Goal: Task Accomplishment & Management: Manage account settings

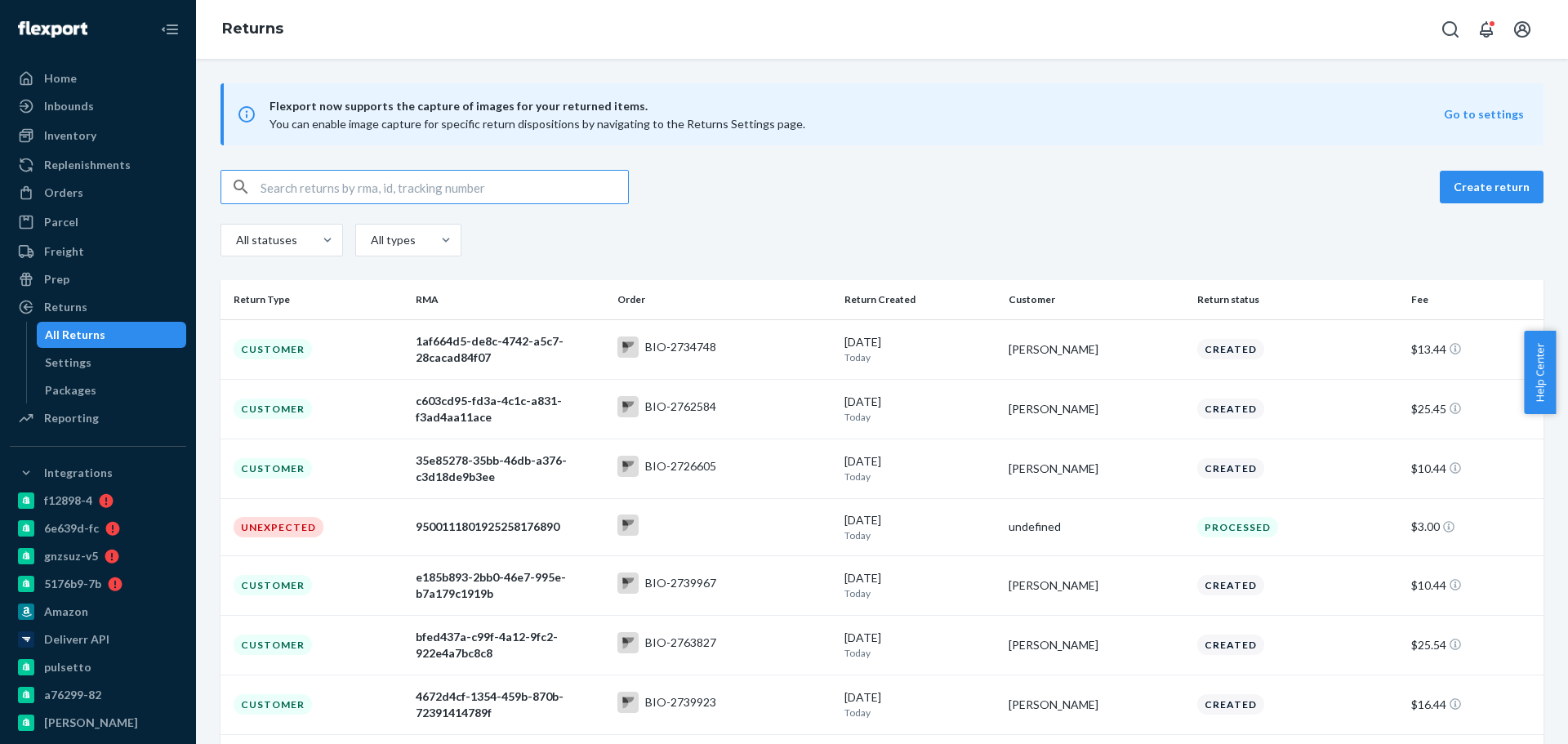
click at [422, 180] on input "text" at bounding box center [444, 187] width 367 height 33
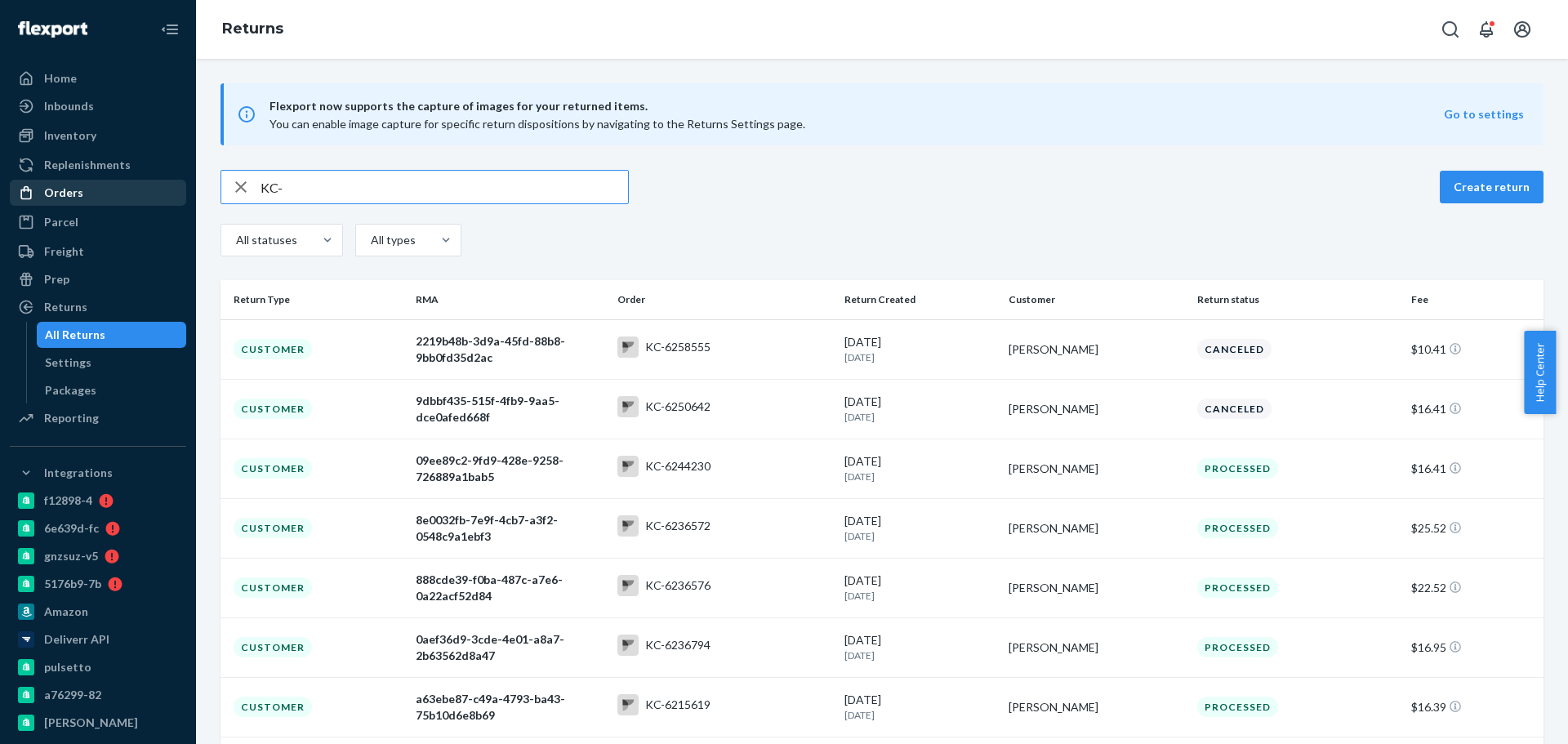
drag, startPoint x: 238, startPoint y: 186, endPoint x: 166, endPoint y: 186, distance: 72.0
click at [165, 188] on div "Home Inbounds Shipping Plans Problems Inventory Products Branded Packaging Repl…" at bounding box center [784, 372] width 1568 height 744
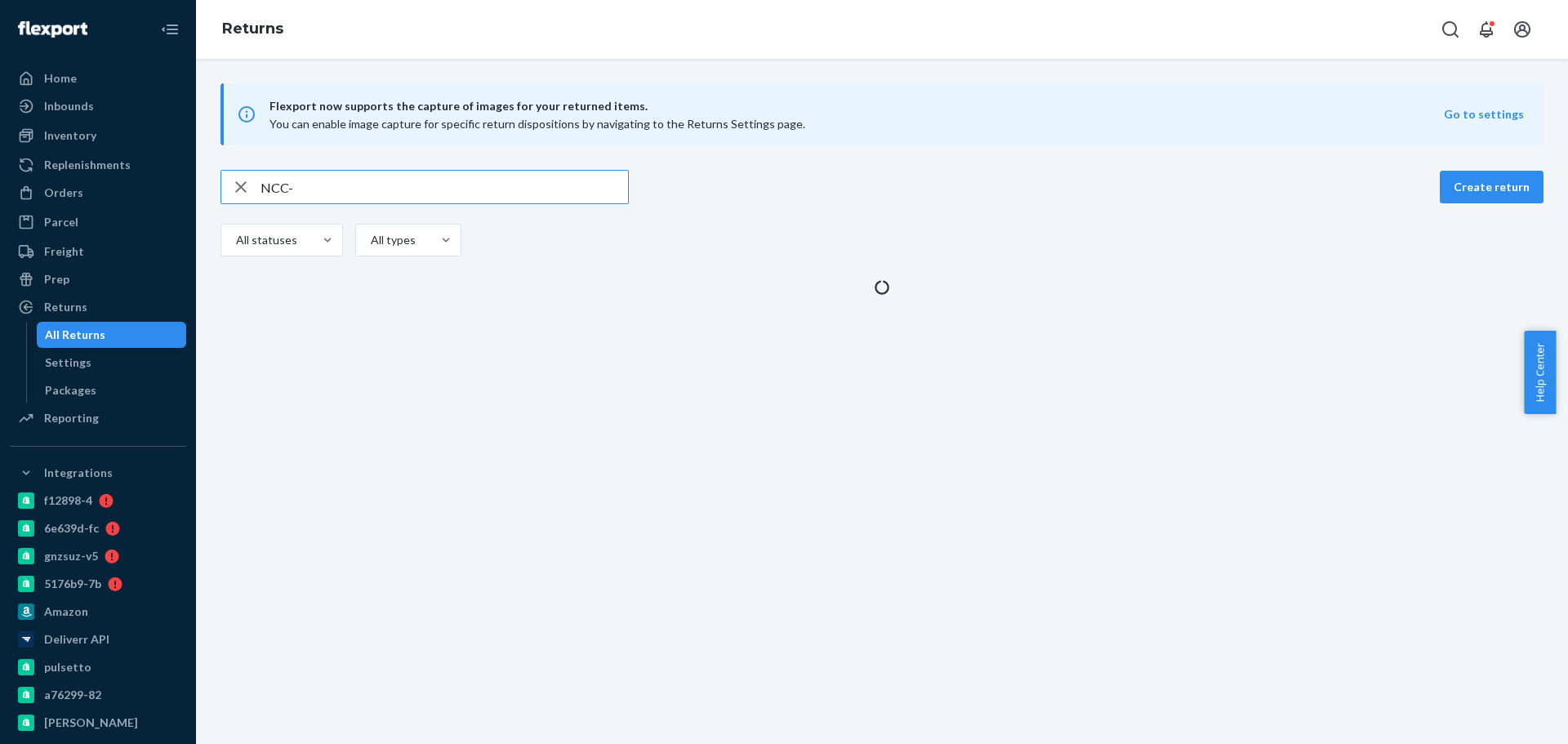
type input "NCC-"
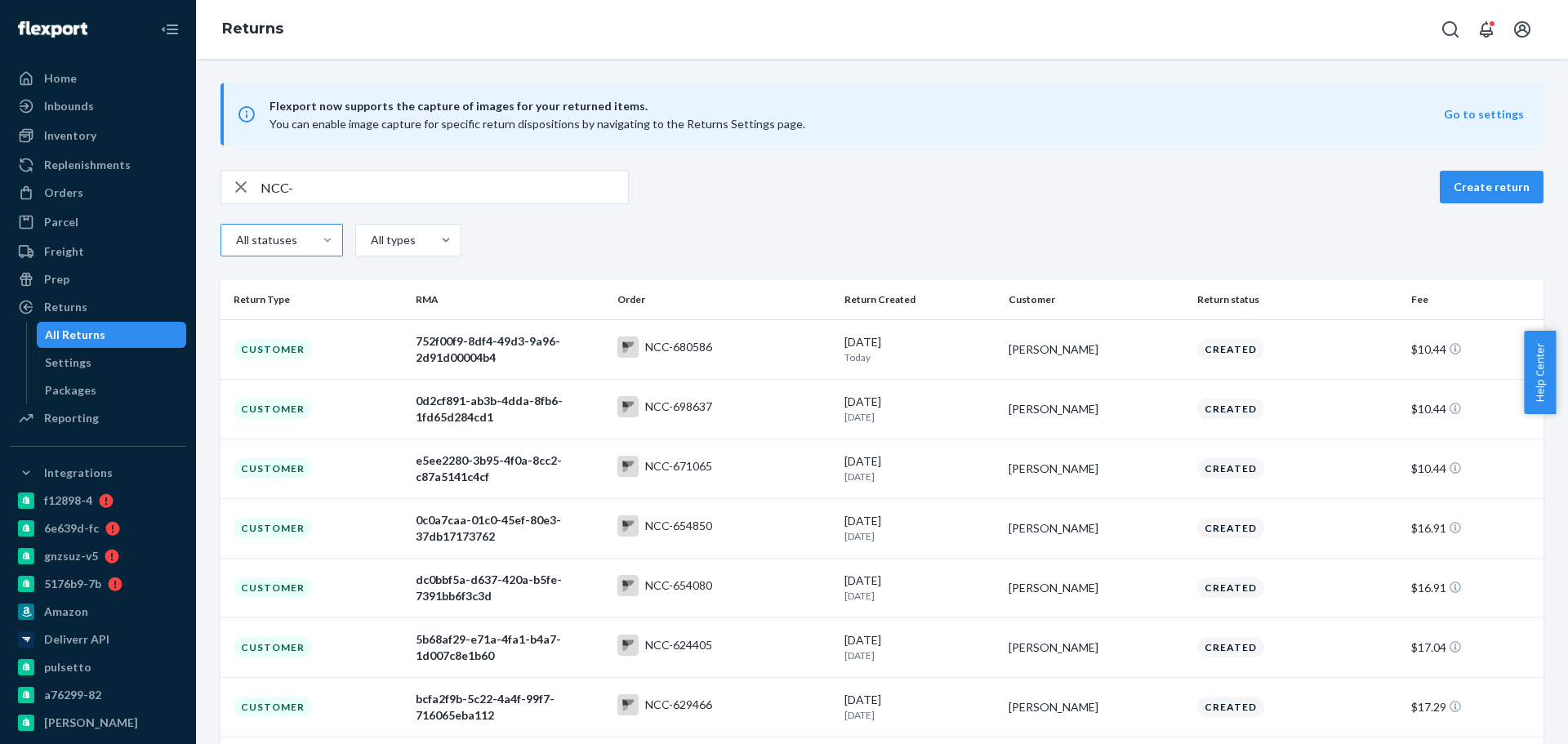
click at [313, 232] on div at bounding box center [327, 239] width 29 height 31
click at [216, 240] on input "All statuses" at bounding box center [216, 240] width 0 height 0
click at [302, 436] on div "Processed" at bounding box center [282, 442] width 116 height 33
click at [216, 240] on input "option Processed focused, 6 of 9. 9 results available. Use Up and Down to choos…" at bounding box center [216, 240] width 0 height 0
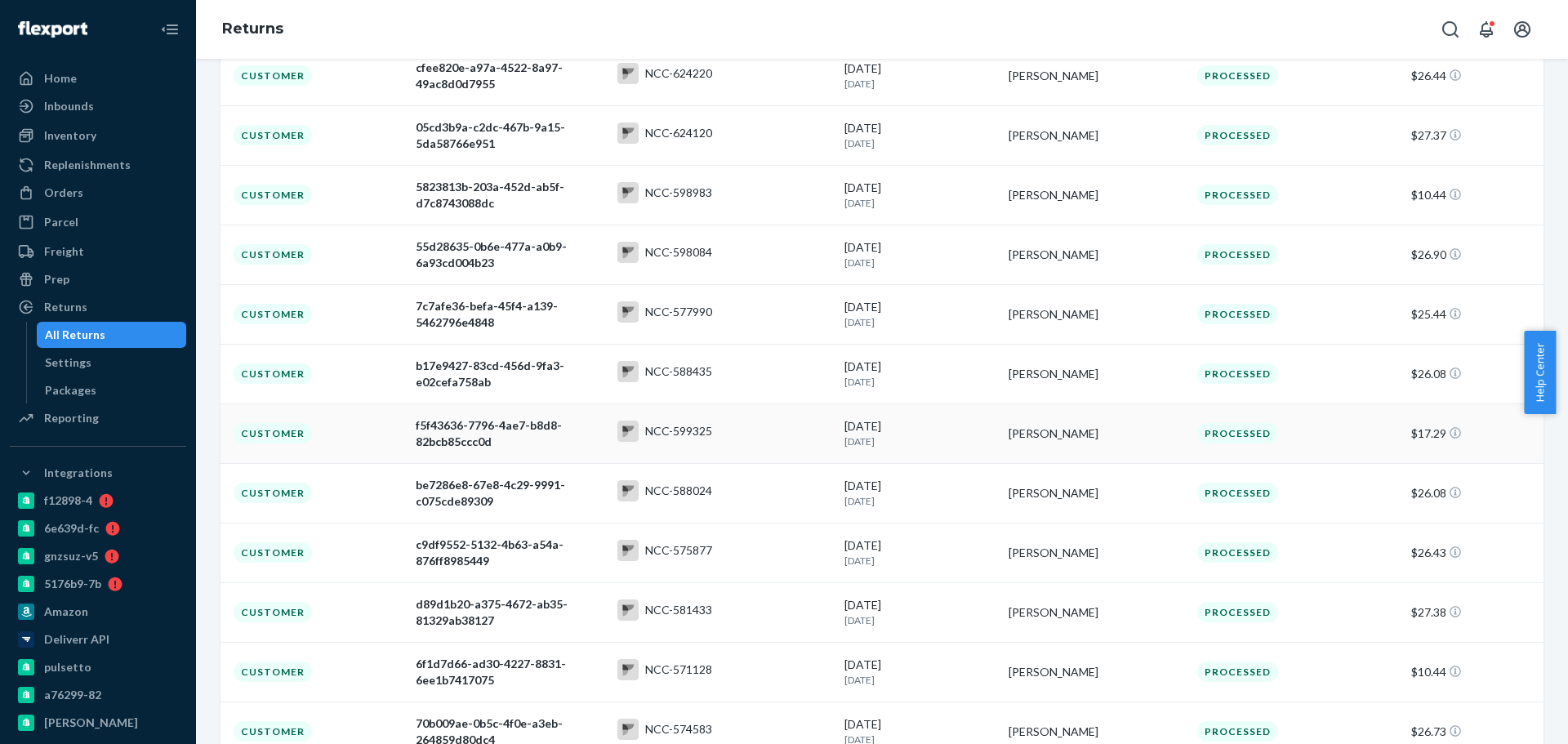
scroll to position [409, 0]
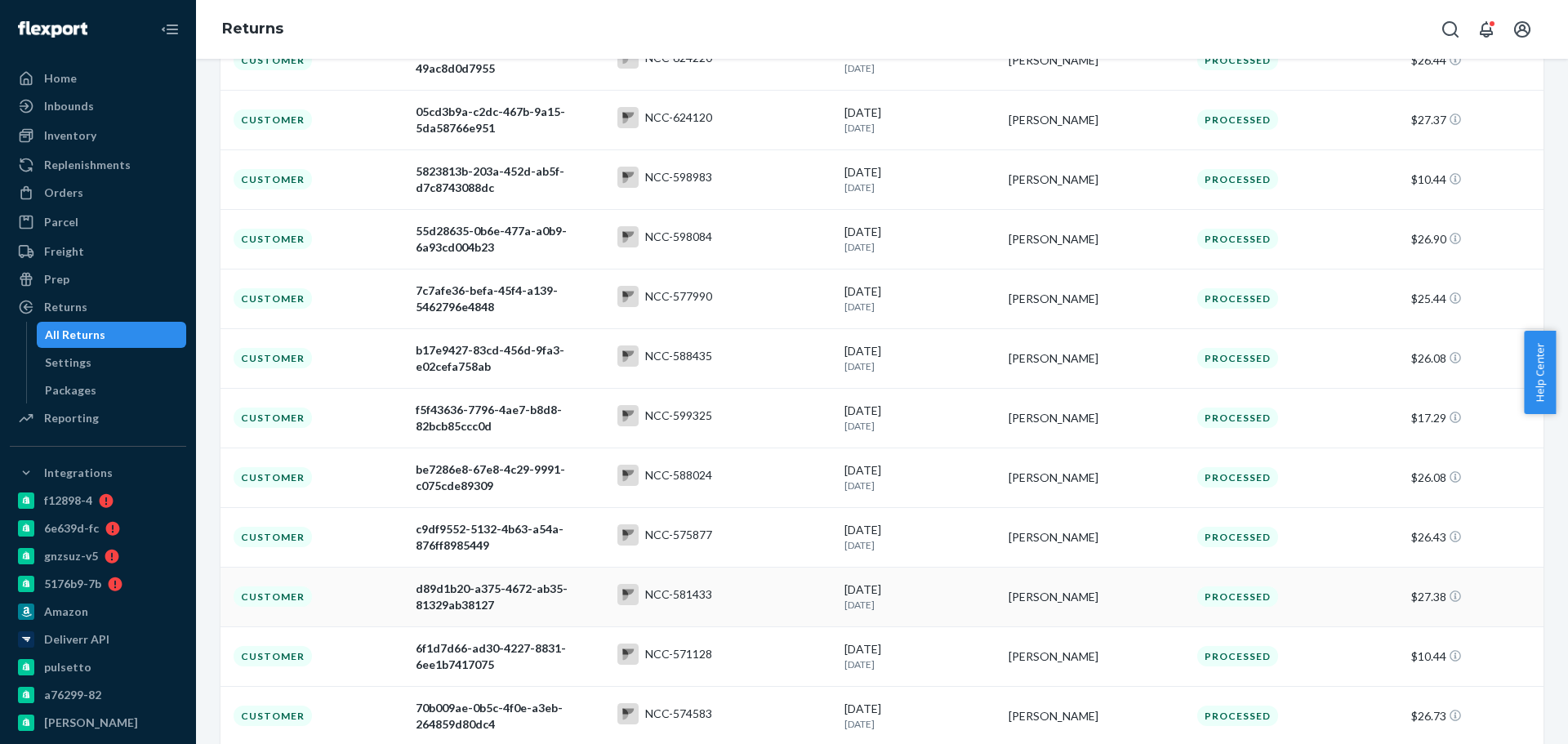
click at [880, 600] on p "[DATE]" at bounding box center [920, 605] width 151 height 14
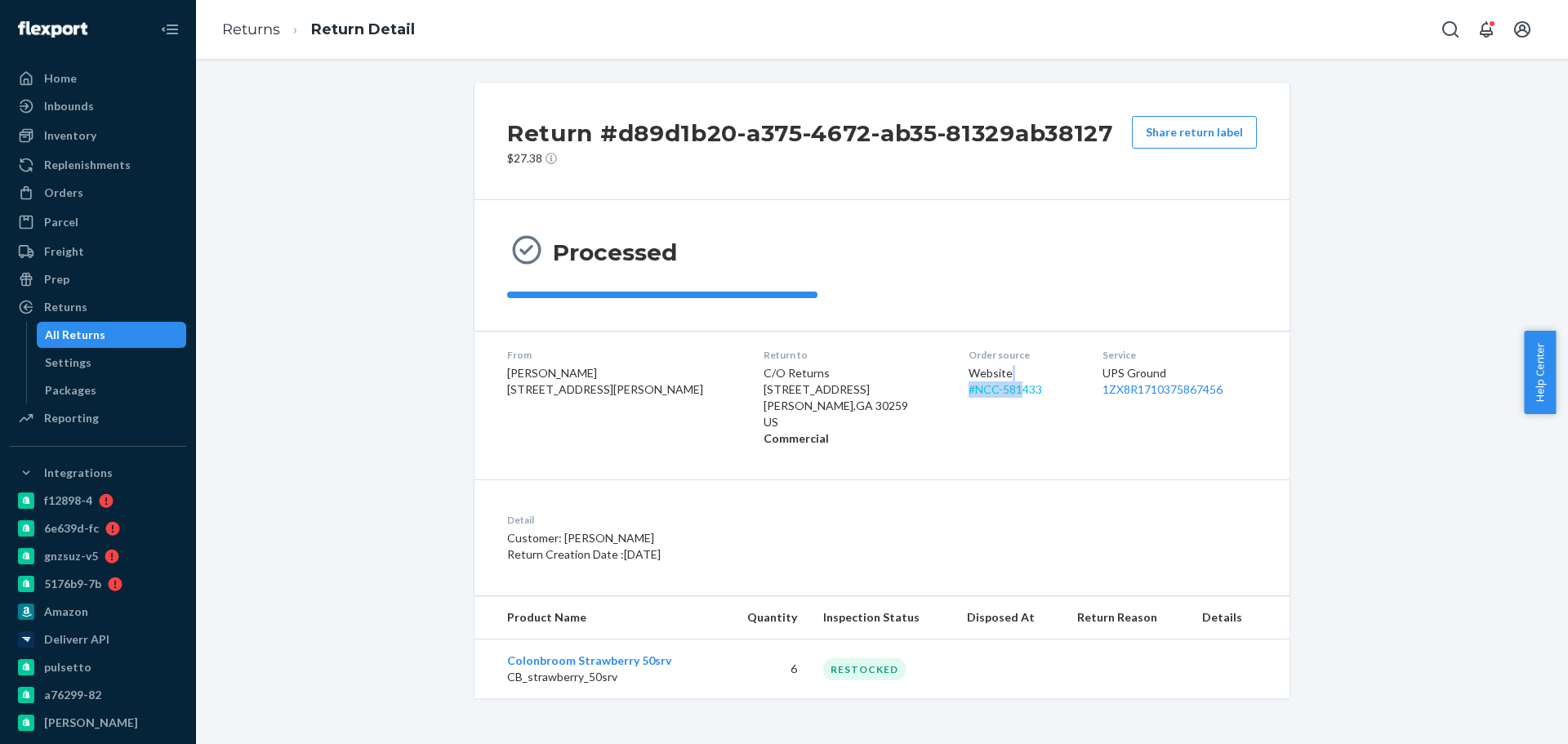
drag, startPoint x: 983, startPoint y: 379, endPoint x: 962, endPoint y: 386, distance: 22.1
click at [968, 385] on div "Website # NCC-581433" at bounding box center [1022, 381] width 107 height 33
click at [998, 386] on div "Website # NCC-581433" at bounding box center [1022, 381] width 107 height 33
drag, startPoint x: 991, startPoint y: 389, endPoint x: 939, endPoint y: 387, distance: 52.0
click at [968, 387] on div "Website # NCC-581433" at bounding box center [1022, 381] width 107 height 33
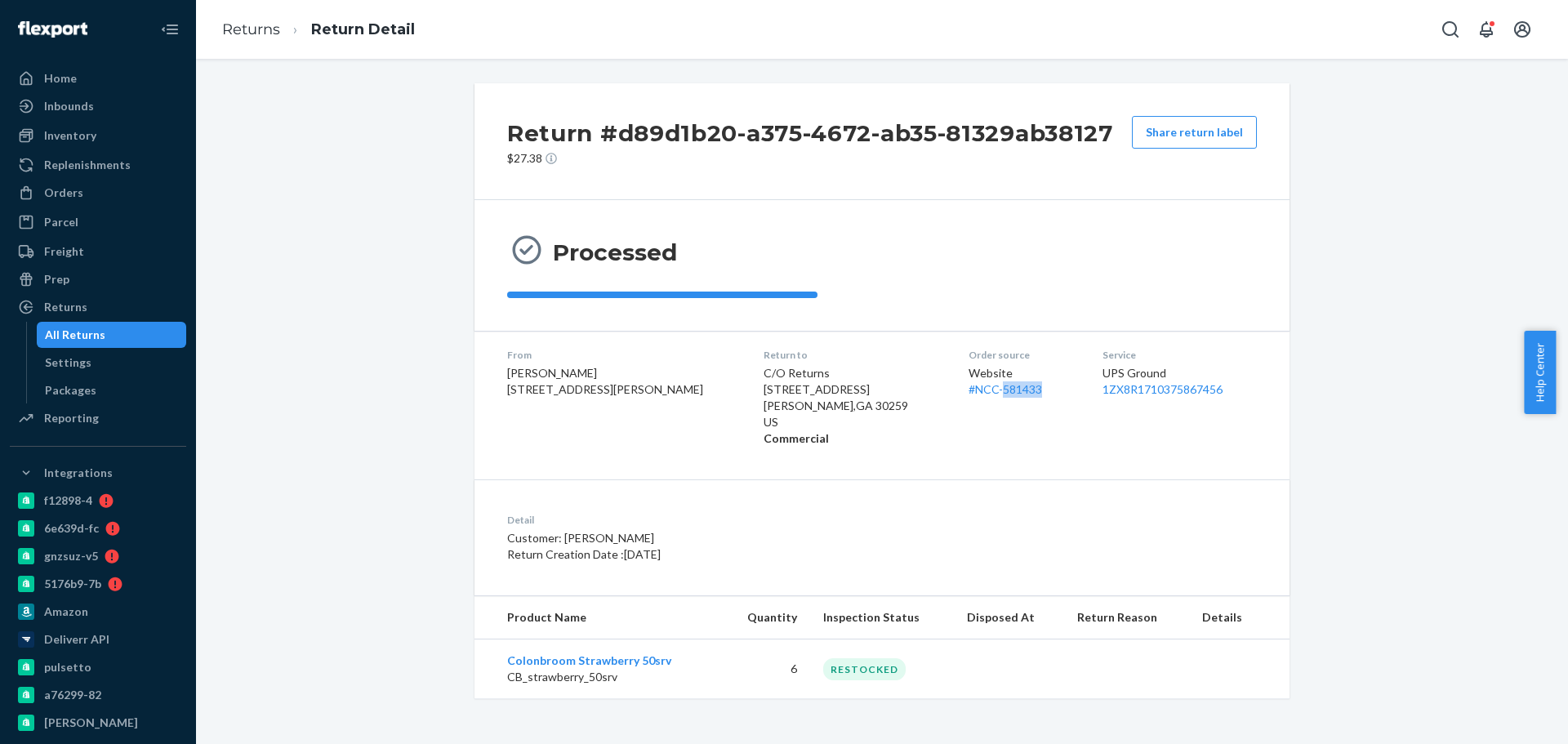
copy link "581433"
click at [990, 388] on div "Website # NCC-581433" at bounding box center [1022, 381] width 107 height 33
drag, startPoint x: 990, startPoint y: 388, endPoint x: 906, endPoint y: 388, distance: 84.0
click at [968, 388] on div "Website # NCC-581433" at bounding box center [1022, 381] width 107 height 33
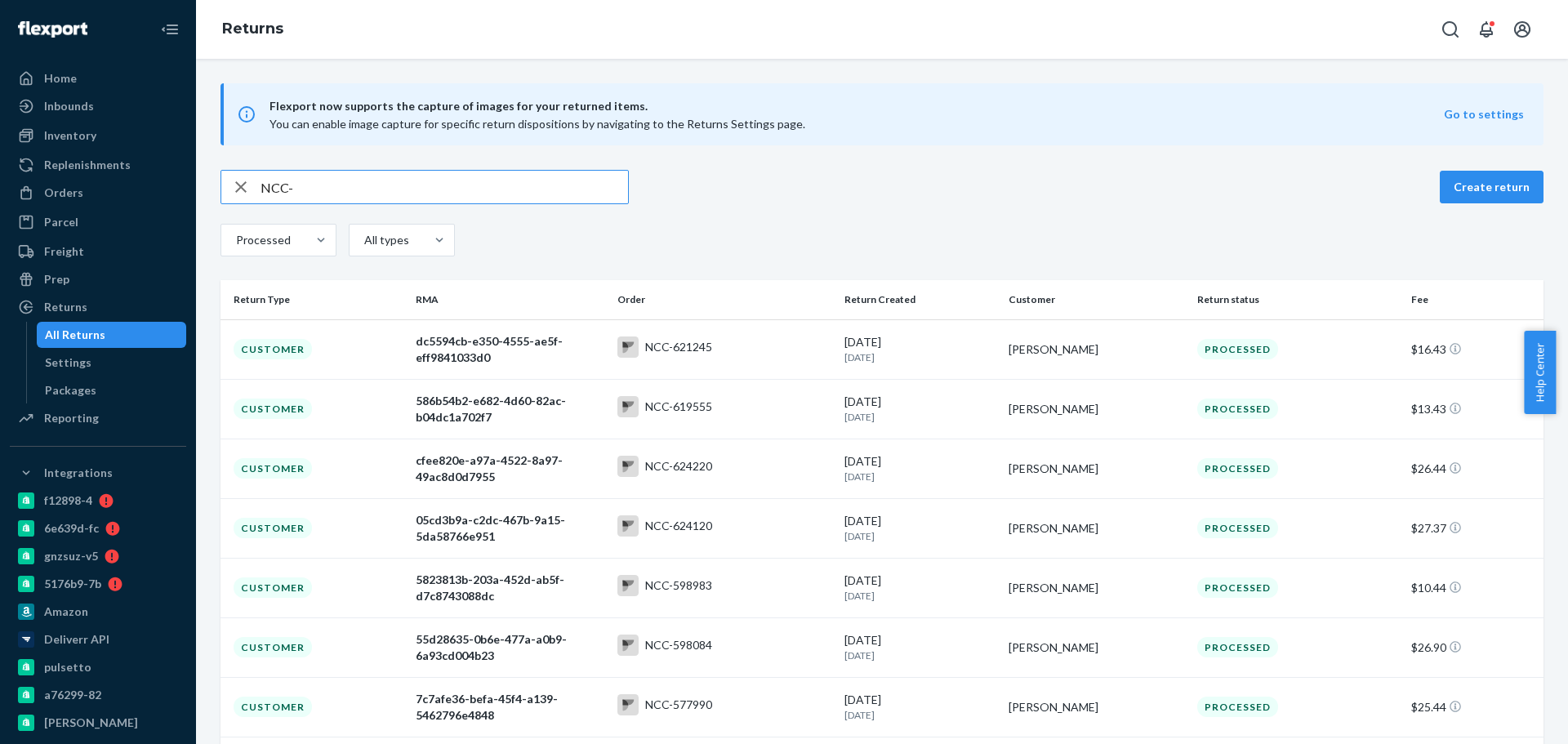
click at [1205, 188] on div "NCC- Create return" at bounding box center [881, 187] width 1323 height 34
drag, startPoint x: 319, startPoint y: 184, endPoint x: 146, endPoint y: 152, distance: 175.9
click at [150, 179] on div "Home Inbounds Shipping Plans Problems Inventory Products Branded Packaging Repl…" at bounding box center [784, 372] width 1568 height 744
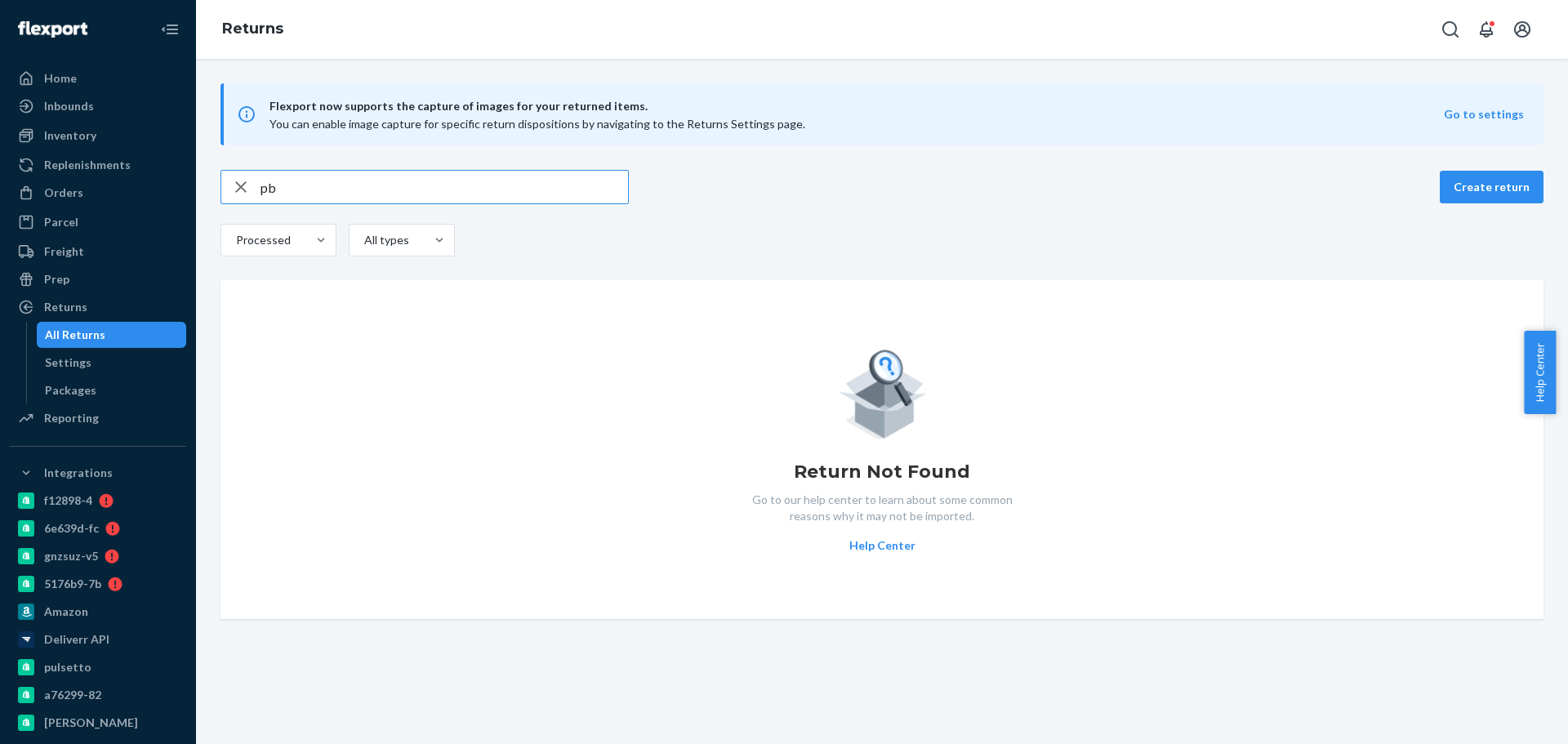
type input "p"
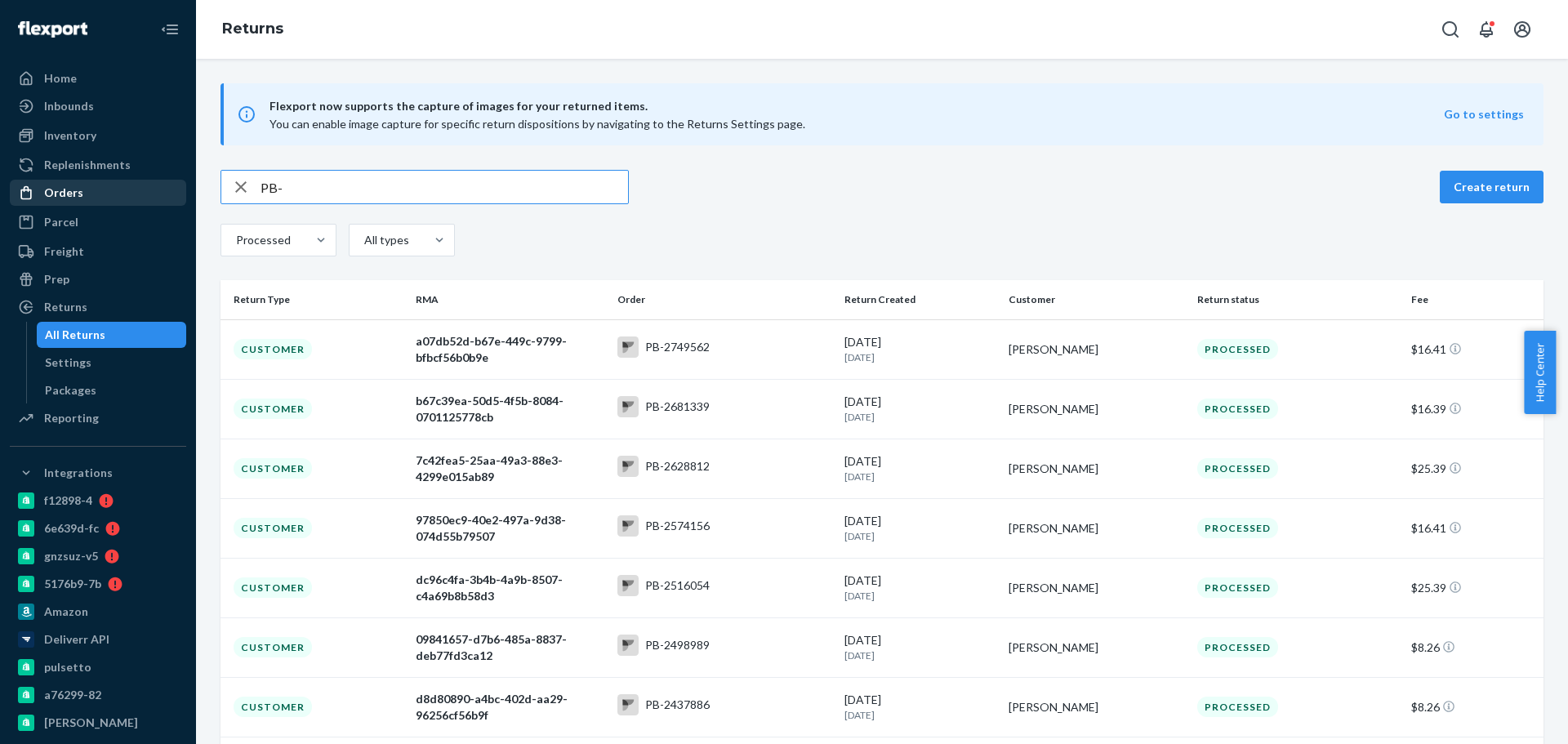
type input "PB-"
click at [117, 204] on link "Orders" at bounding box center [98, 193] width 176 height 26
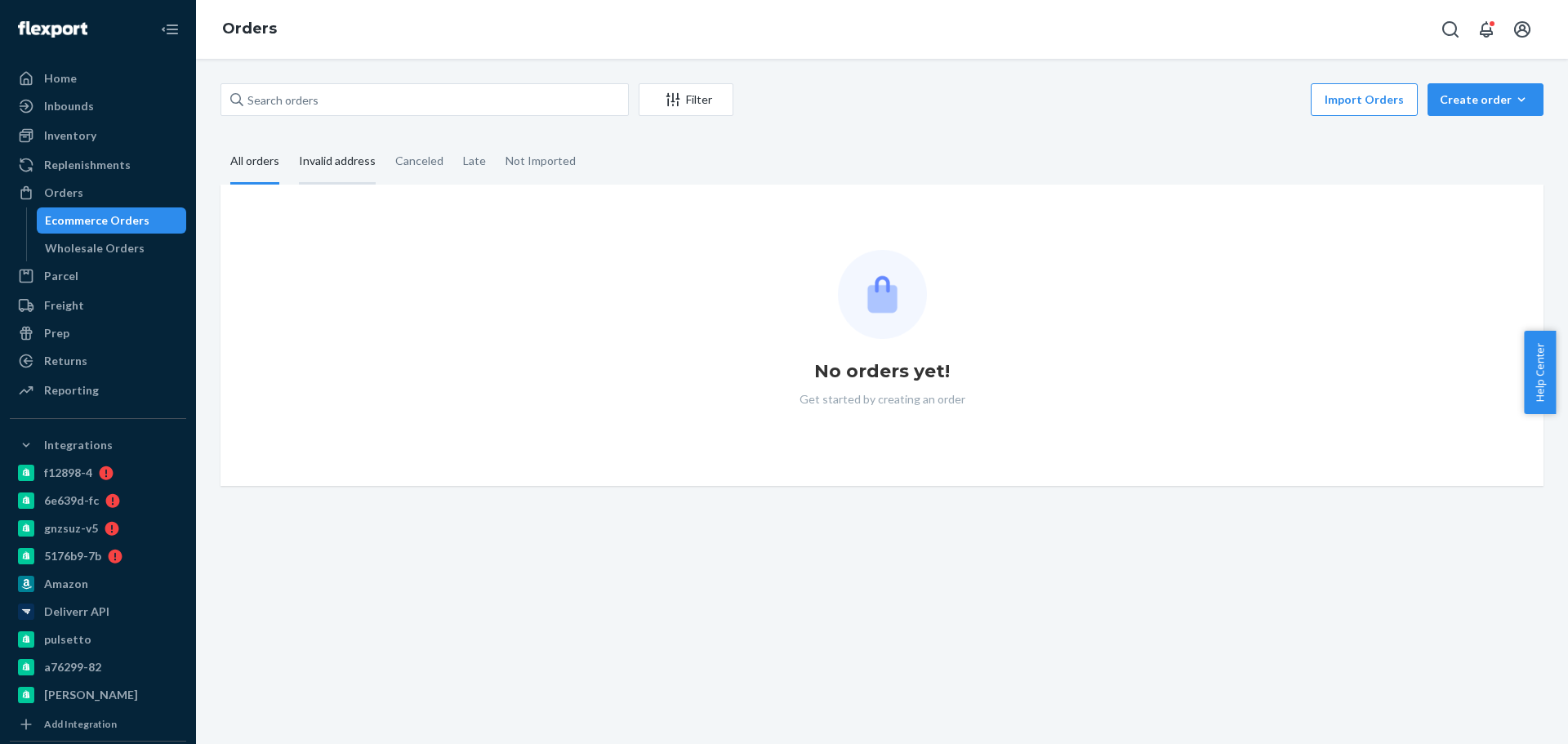
click at [323, 164] on div "Invalid address" at bounding box center [336, 162] width 77 height 45
click at [289, 140] on input "Invalid address" at bounding box center [289, 140] width 0 height 0
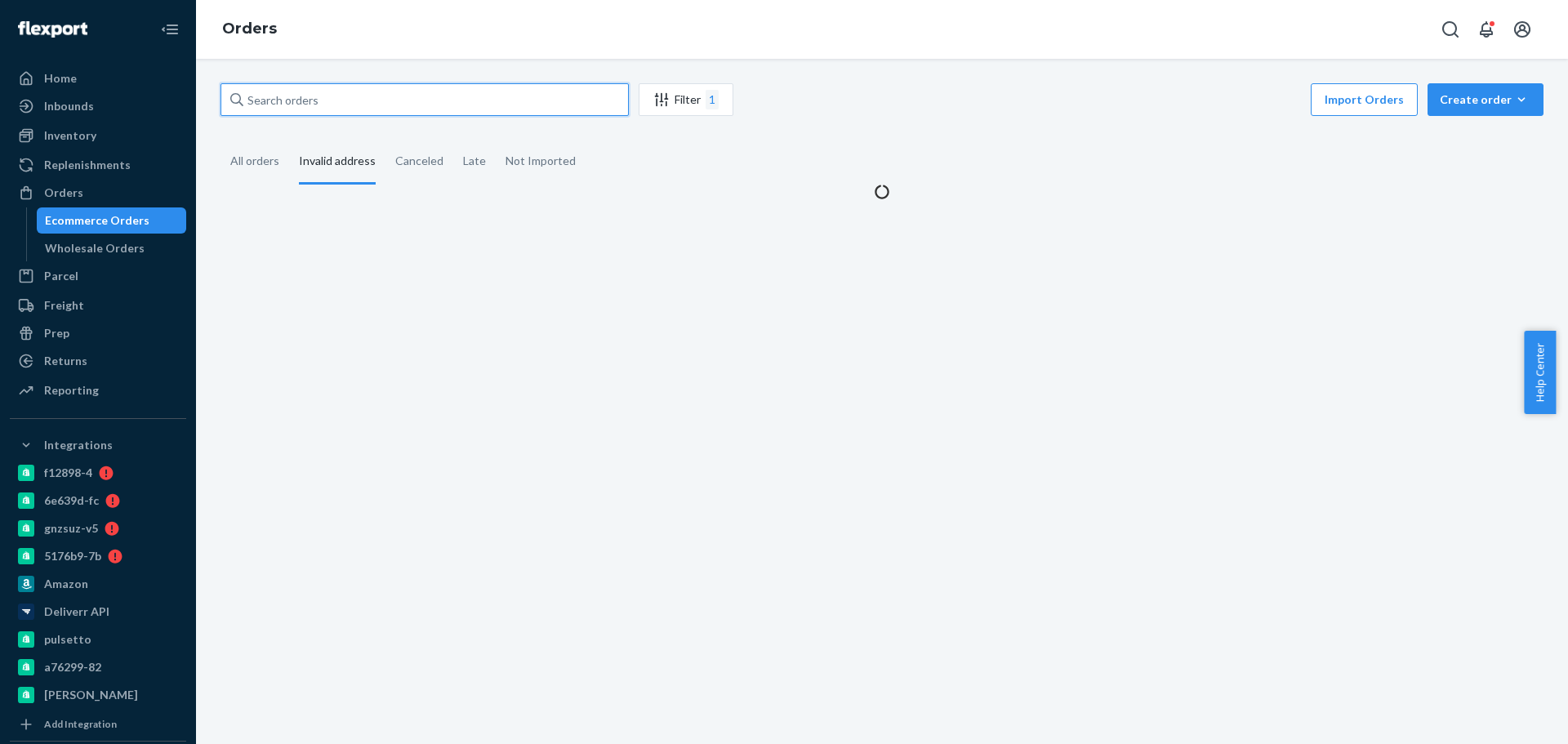
click at [336, 105] on input "text" at bounding box center [424, 99] width 409 height 33
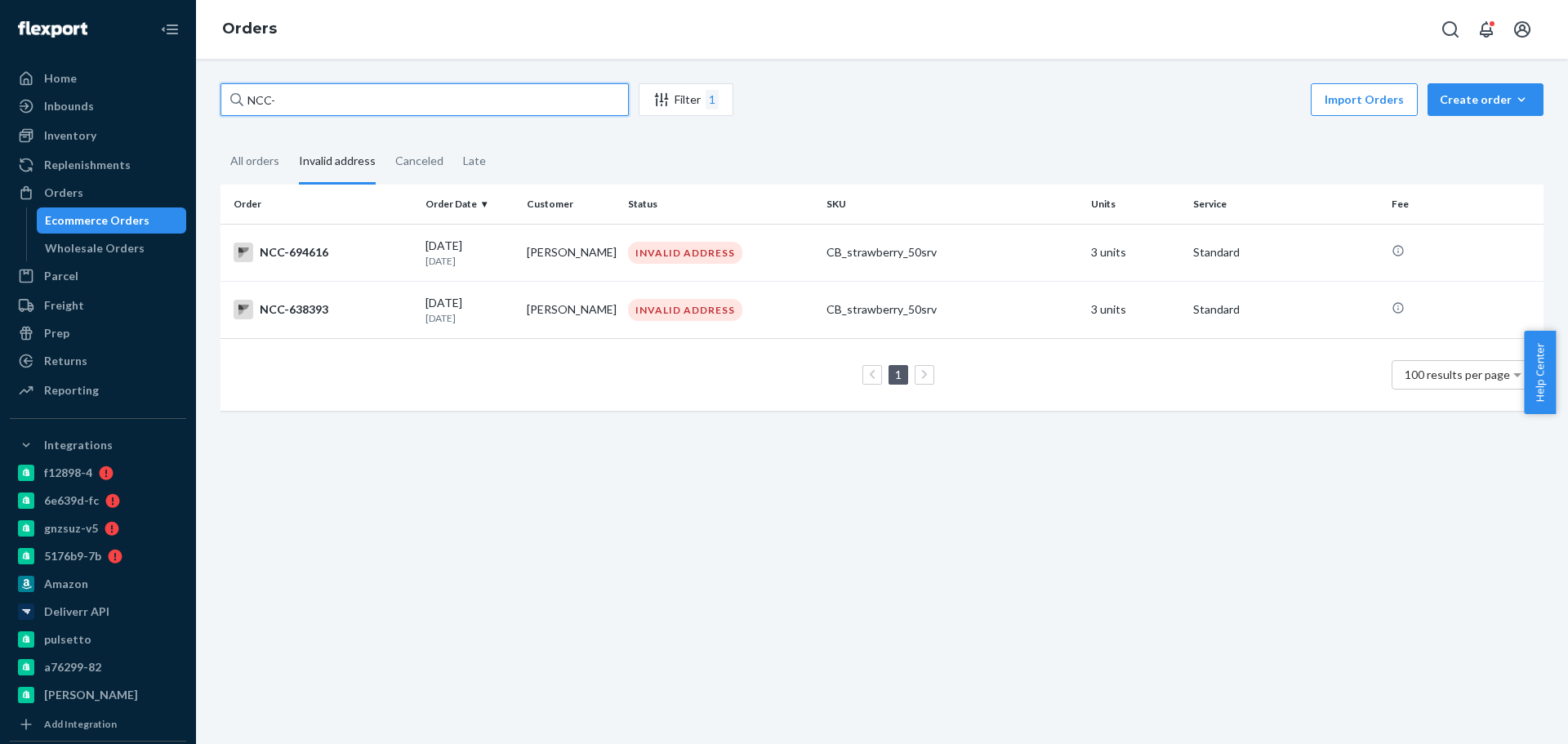
type input "NCC-"
click at [734, 307] on div "INVALID ADDRESS" at bounding box center [685, 309] width 114 height 22
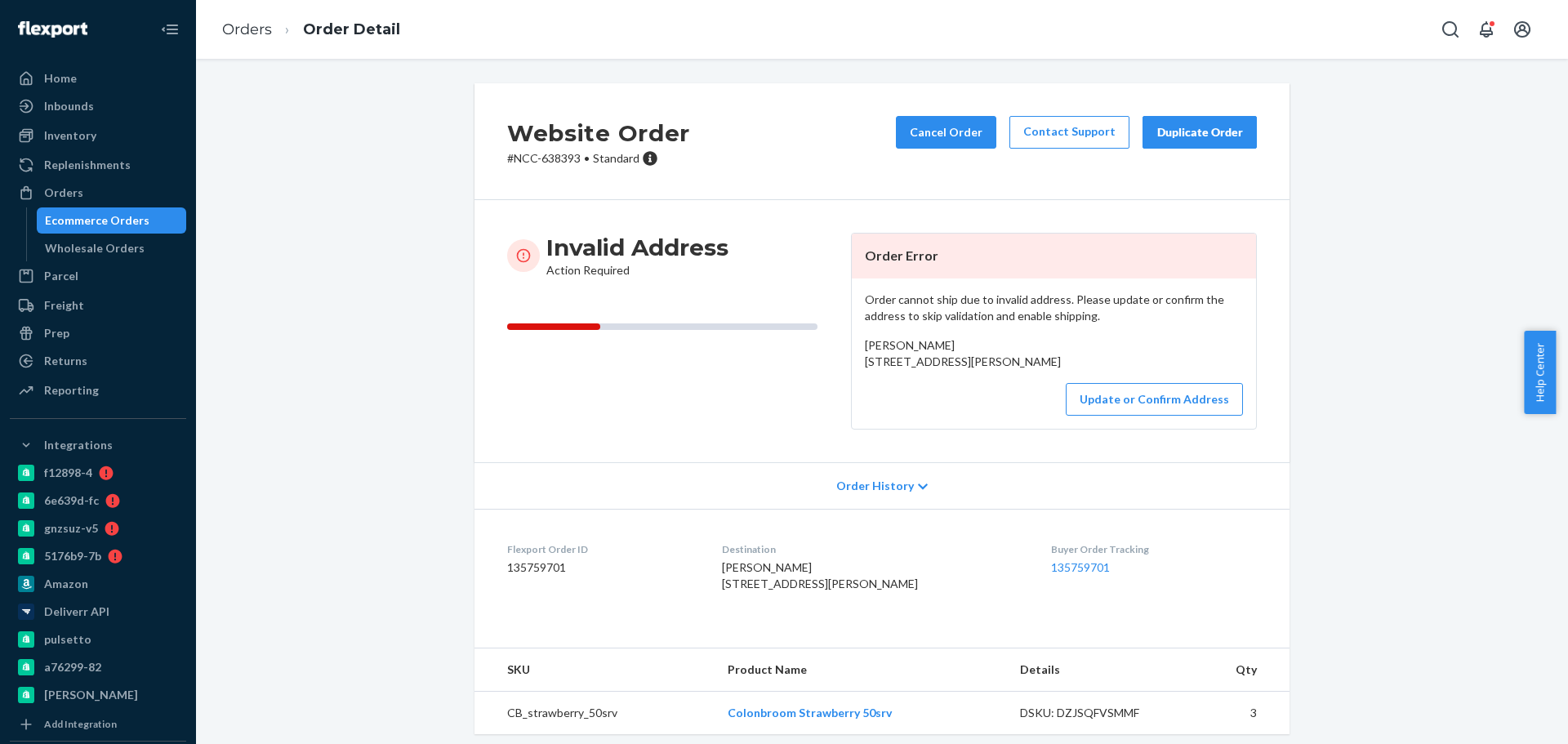
click at [549, 156] on p "# NCC-638393 • Standard" at bounding box center [599, 158] width 183 height 17
copy p "638393"
click at [975, 141] on button "Cancel Order" at bounding box center [946, 132] width 100 height 33
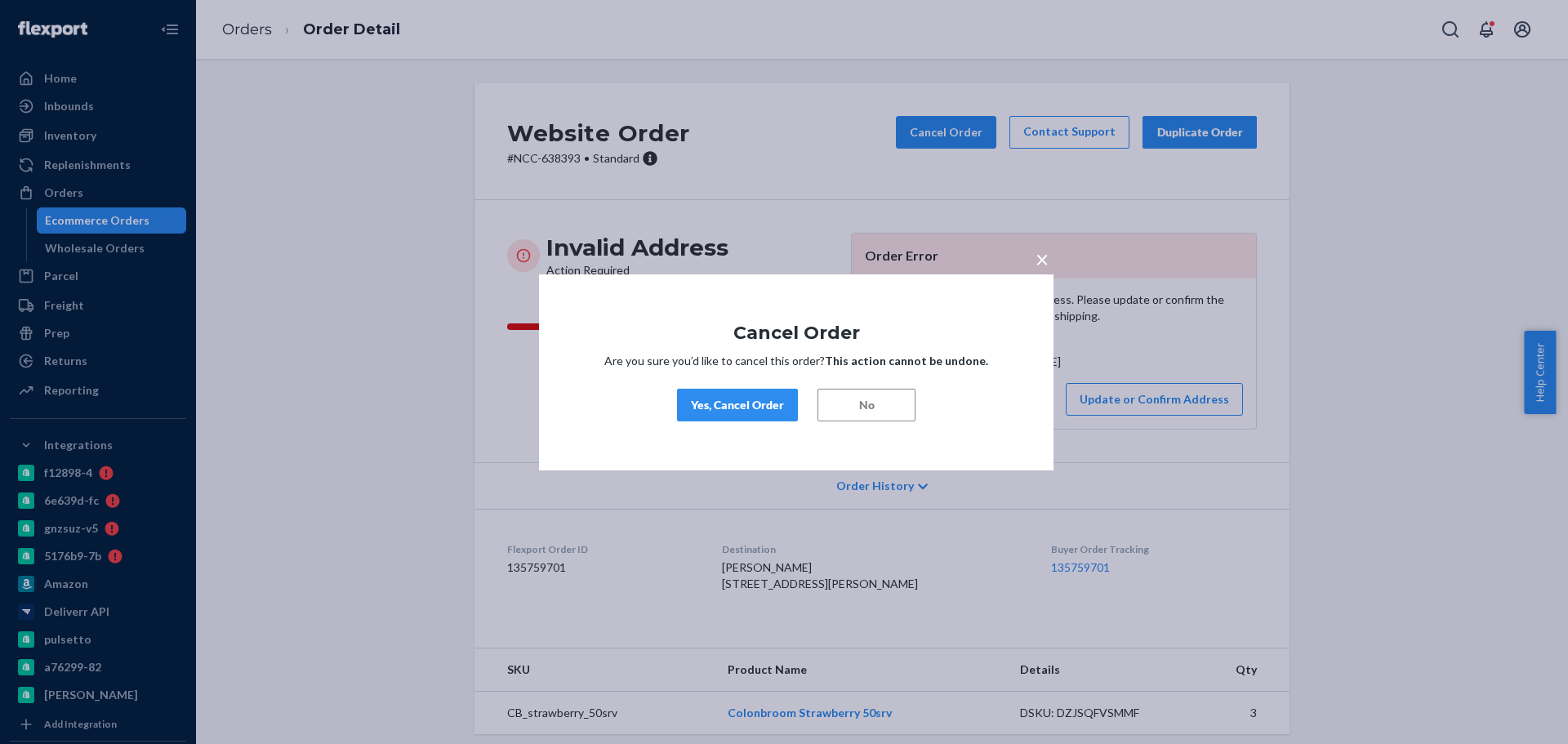
click at [772, 414] on button "Yes, Cancel Order" at bounding box center [737, 405] width 121 height 33
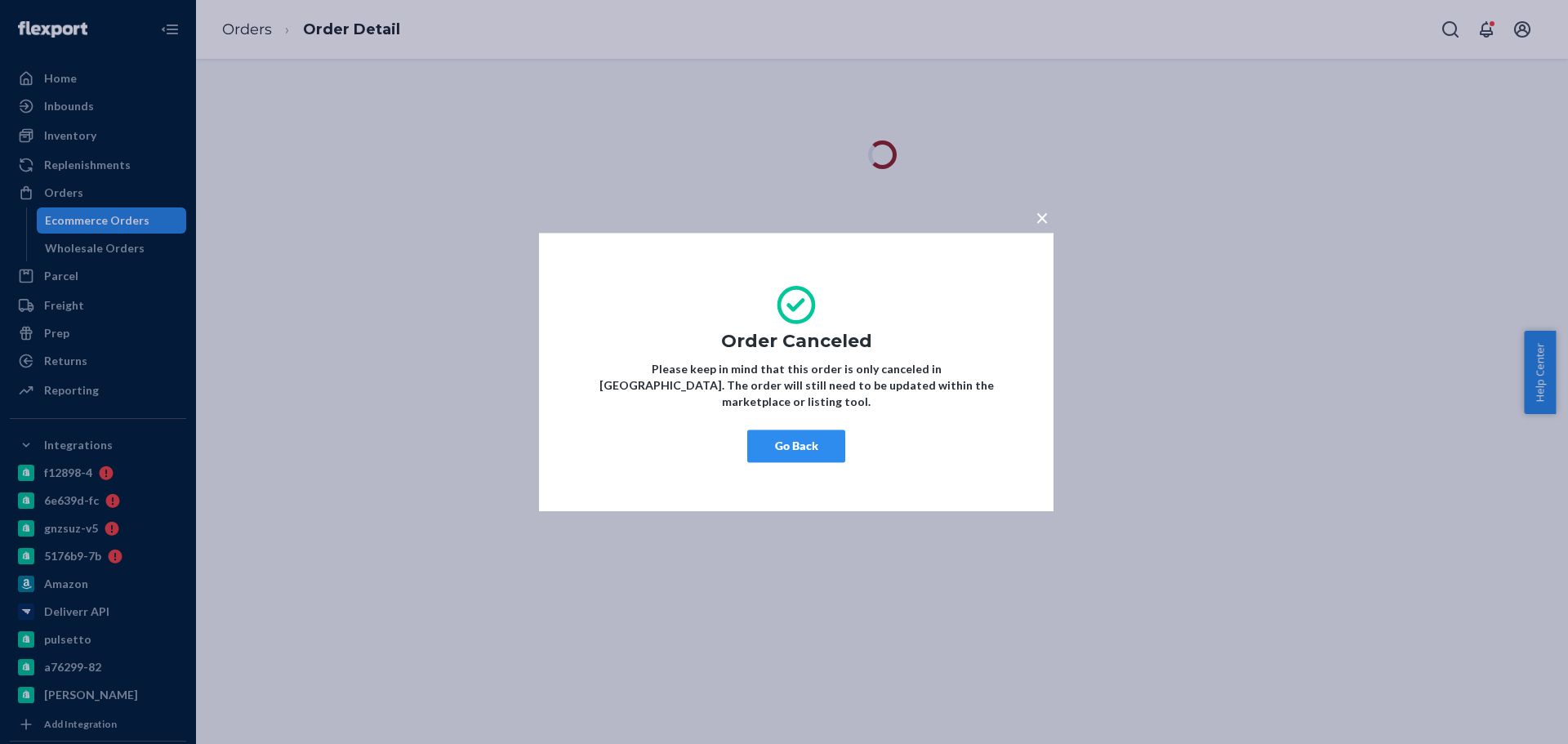
click at [825, 430] on button "Go Back" at bounding box center [796, 446] width 98 height 33
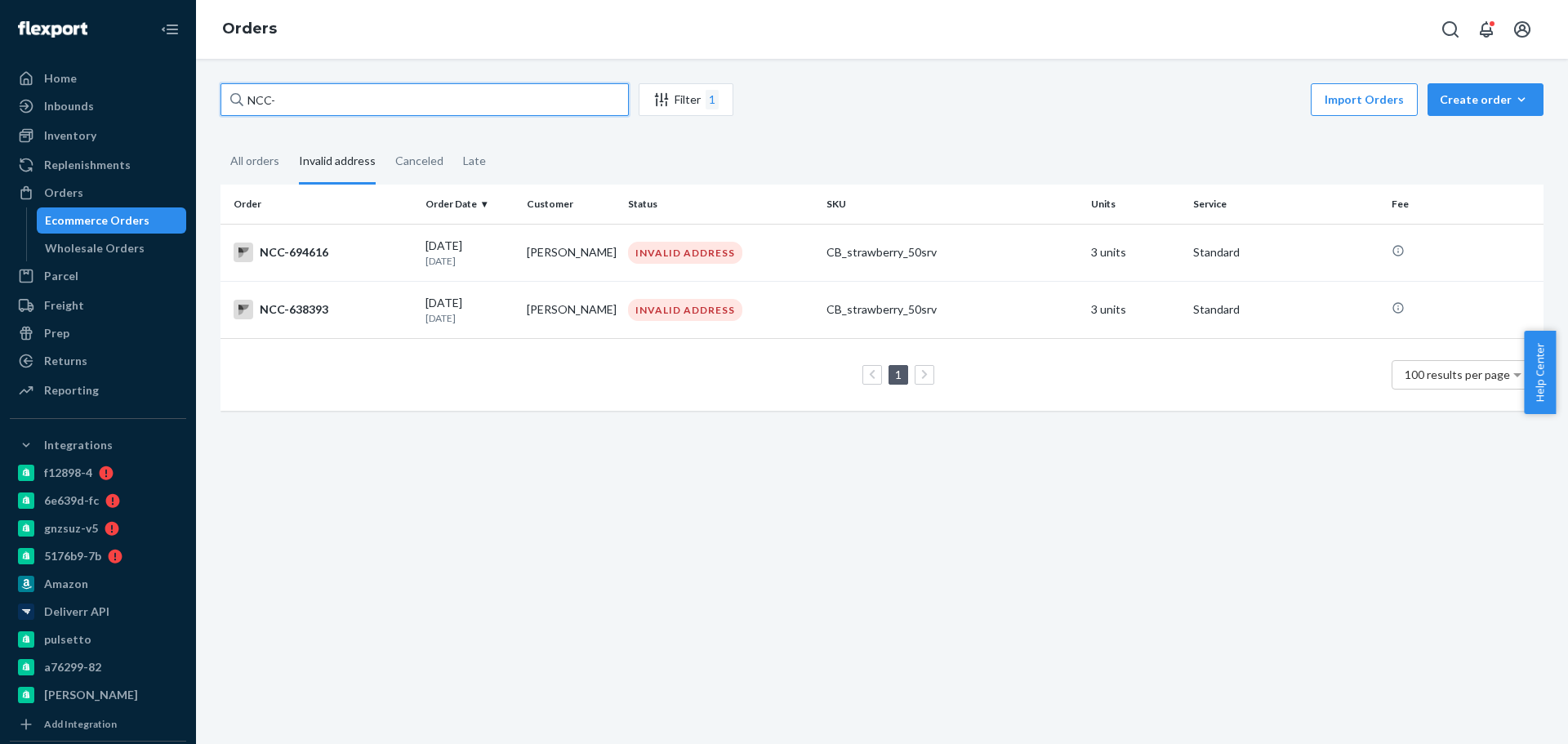
click at [374, 99] on input "NCC-" at bounding box center [424, 99] width 409 height 33
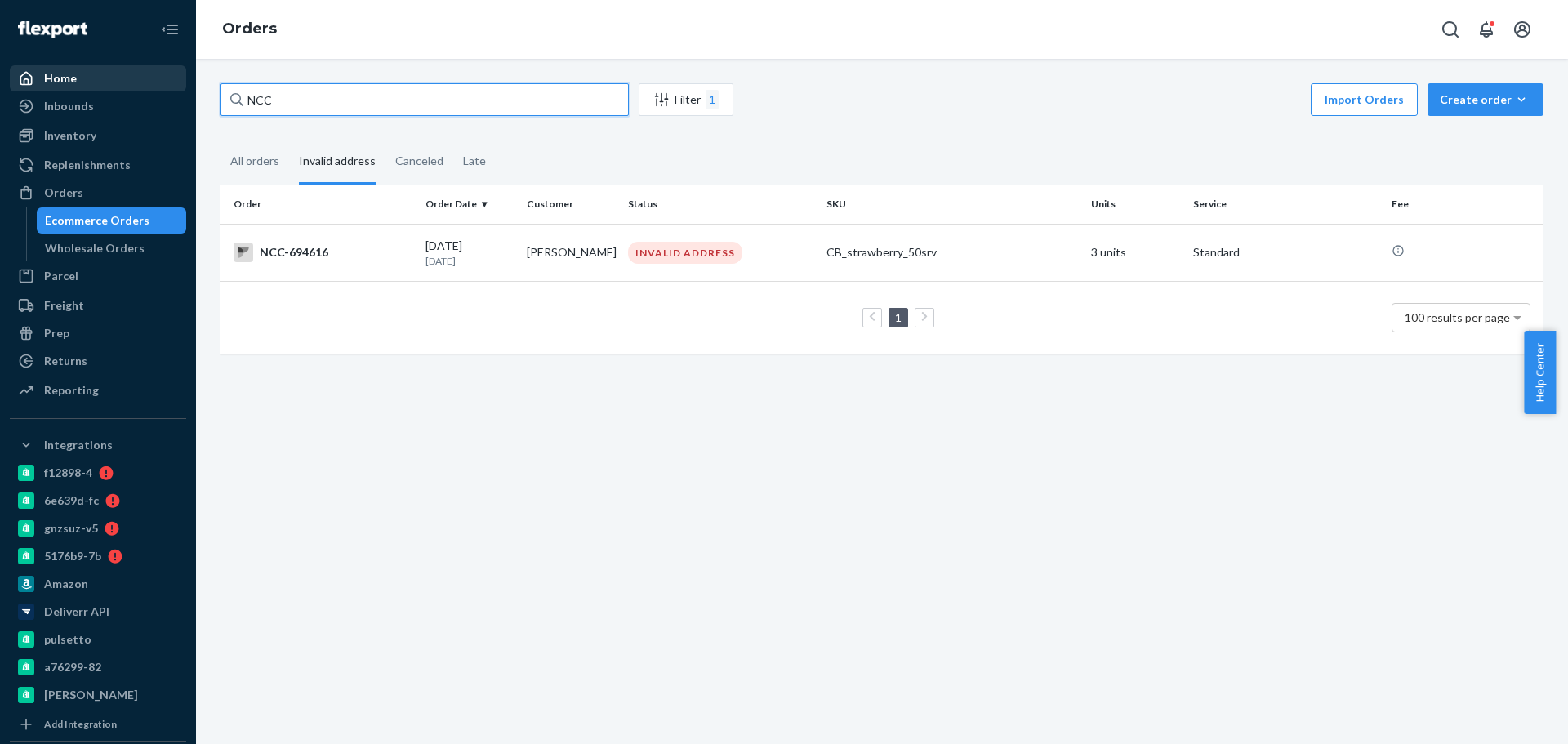
drag, startPoint x: 379, startPoint y: 107, endPoint x: 152, endPoint y: 70, distance: 230.0
click at [154, 70] on div "Home Inbounds Shipping Plans Problems Inventory Products Branded Packaging Repl…" at bounding box center [784, 372] width 1568 height 744
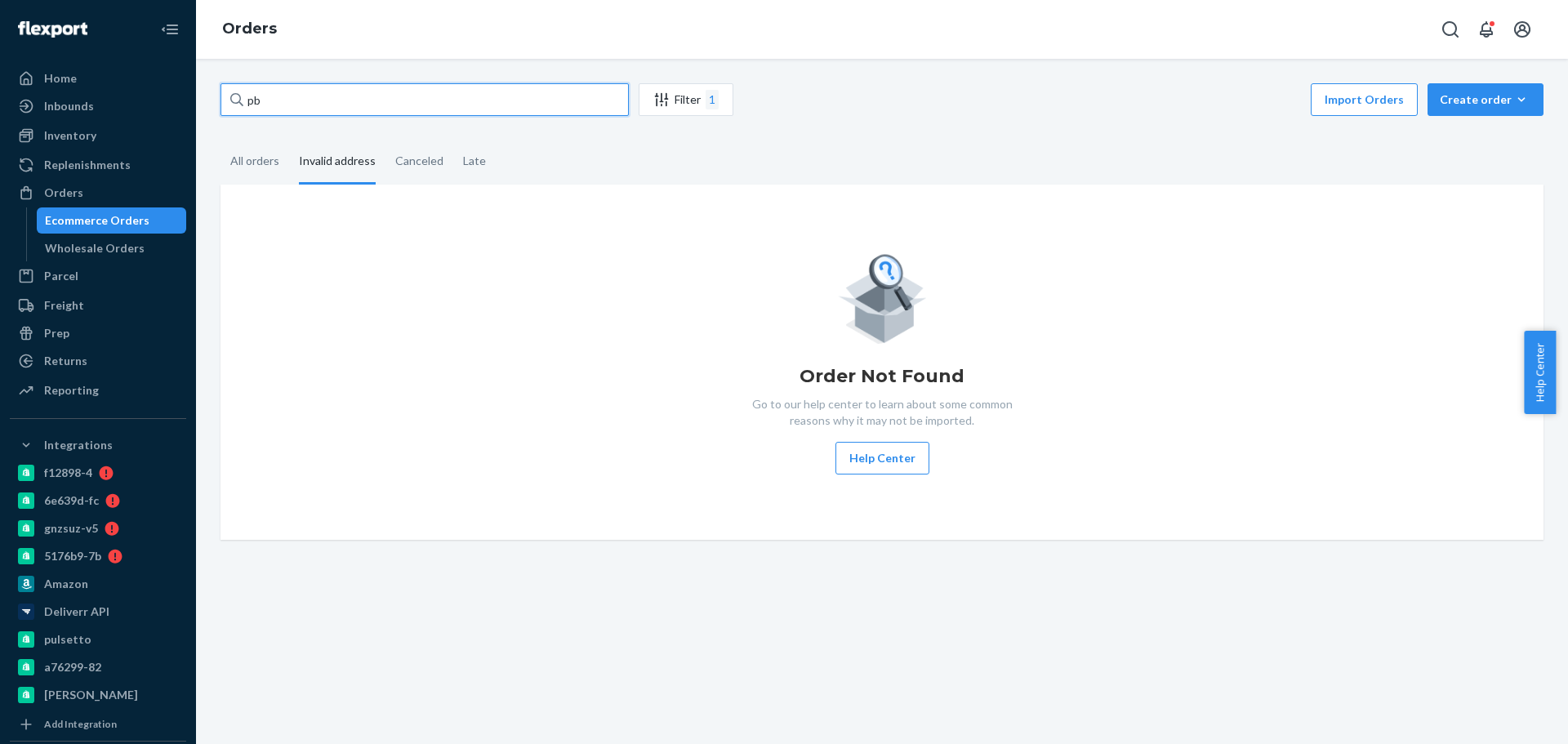
type input "p"
click at [1334, 340] on div "Order Not Found Go to our help center to learn about some common reasons why it…" at bounding box center [881, 362] width 1297 height 225
click at [468, 159] on div "Late" at bounding box center [475, 162] width 23 height 45
click at [453, 140] on input "Late" at bounding box center [453, 140] width 0 height 0
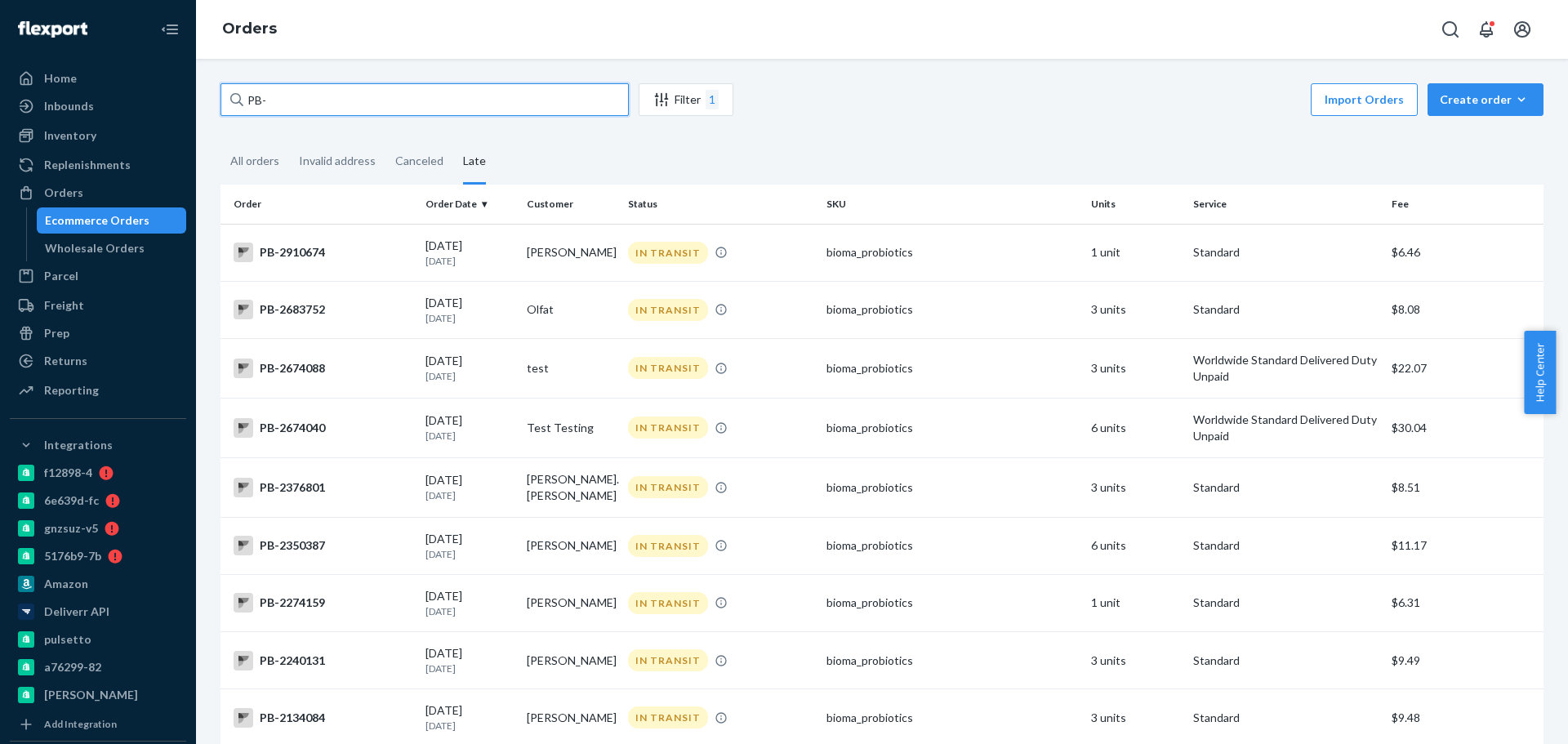
drag, startPoint x: 372, startPoint y: 102, endPoint x: 239, endPoint y: 103, distance: 133.0
click at [239, 103] on div "PB-" at bounding box center [424, 99] width 409 height 33
type input "n"
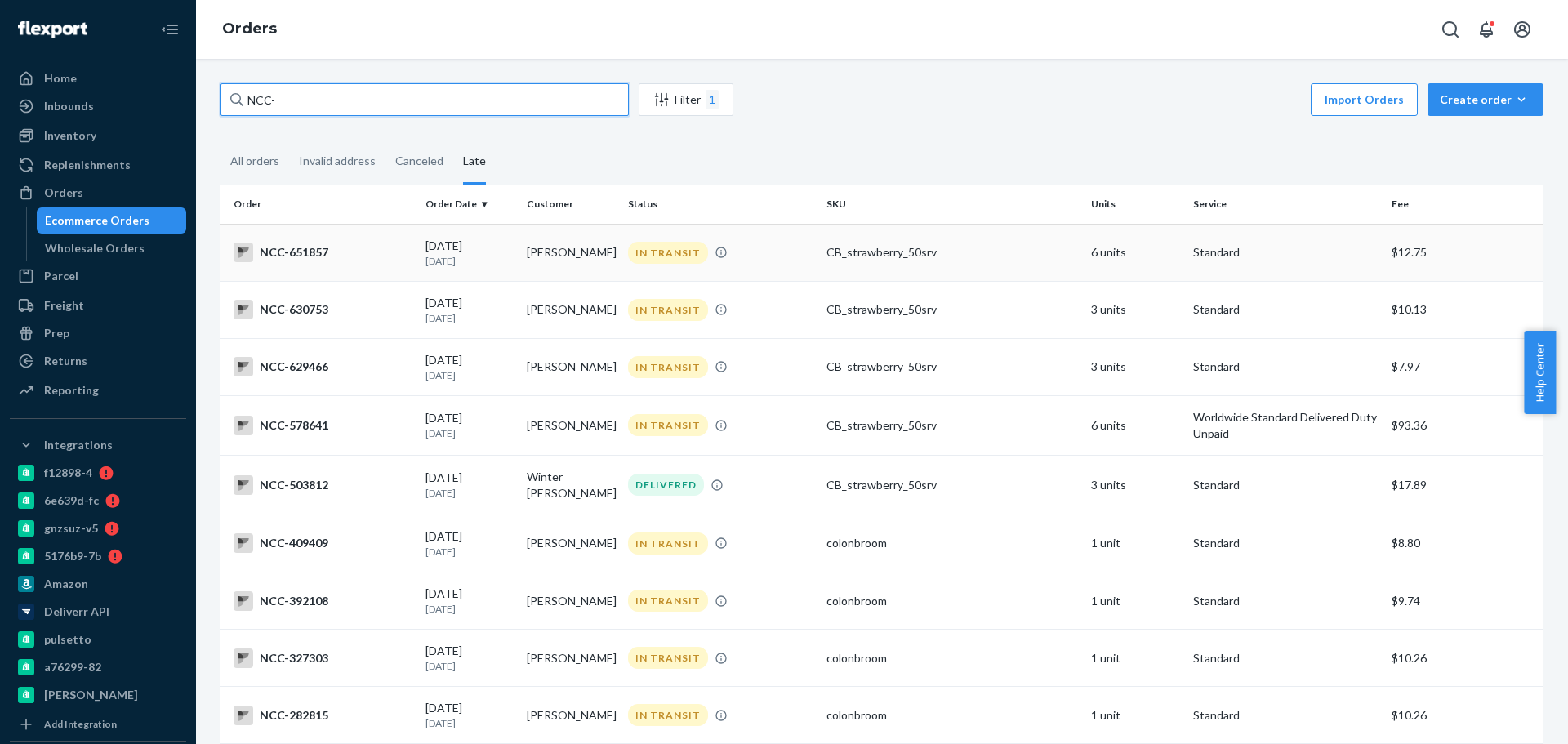
type input "NCC-"
click at [602, 255] on td "[PERSON_NAME]" at bounding box center [571, 252] width 101 height 57
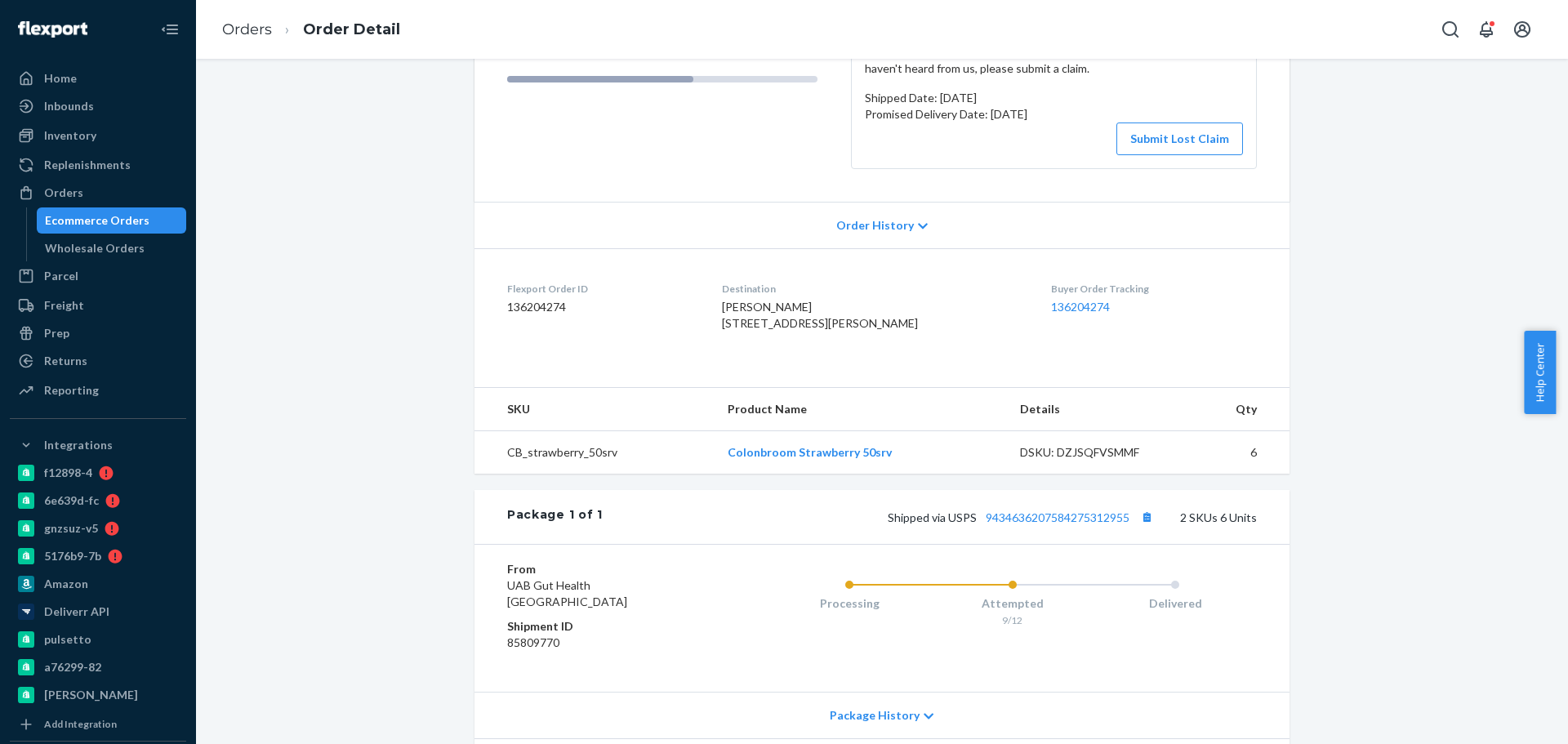
scroll to position [245, 0]
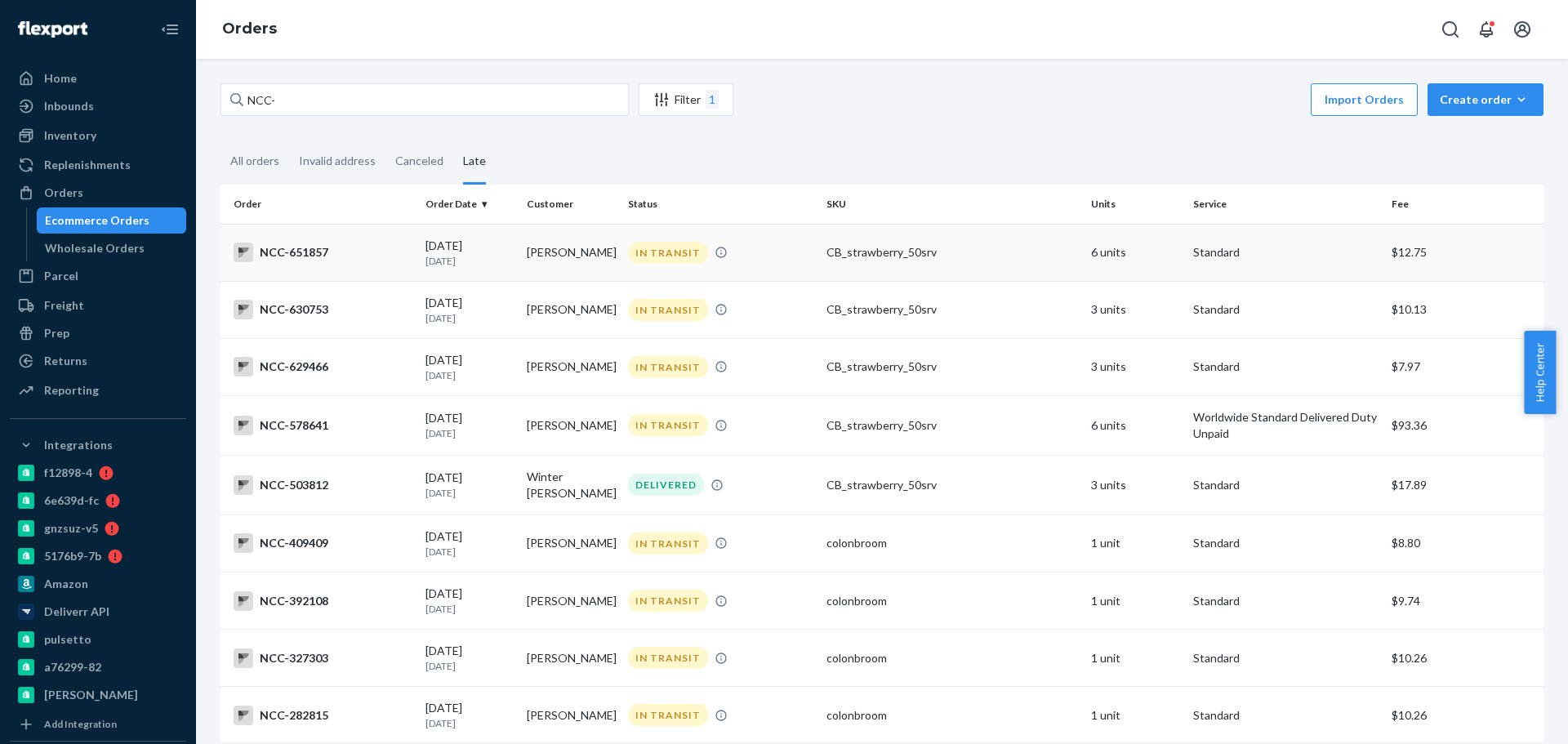
click at [776, 262] on div "IN TRANSIT" at bounding box center [721, 253] width 192 height 22
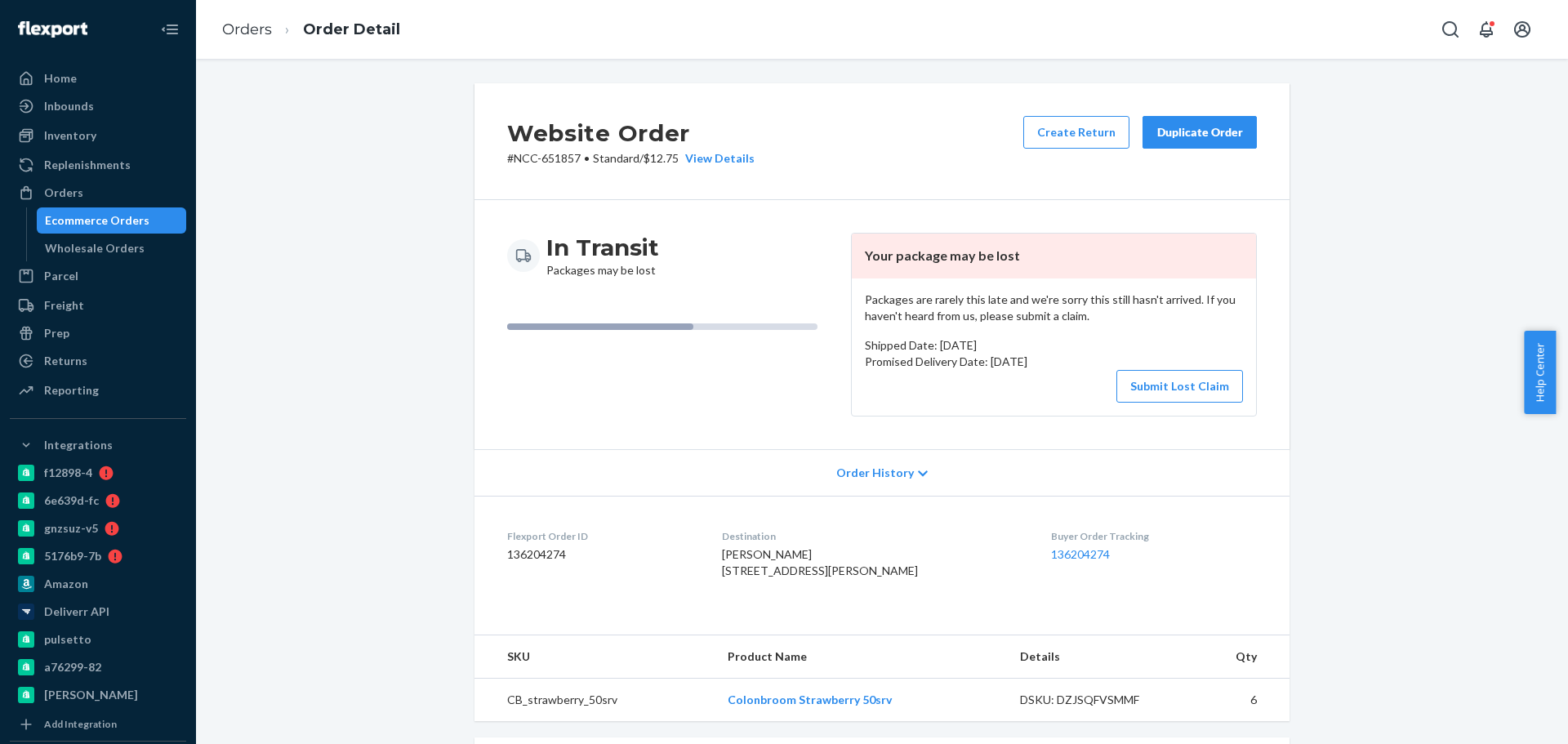
click at [1031, 326] on div "Packages are rarely this late and we're sorry this still hasn't arrived. If you…" at bounding box center [1053, 347] width 404 height 137
click at [856, 482] on div "Order History" at bounding box center [882, 472] width 815 height 47
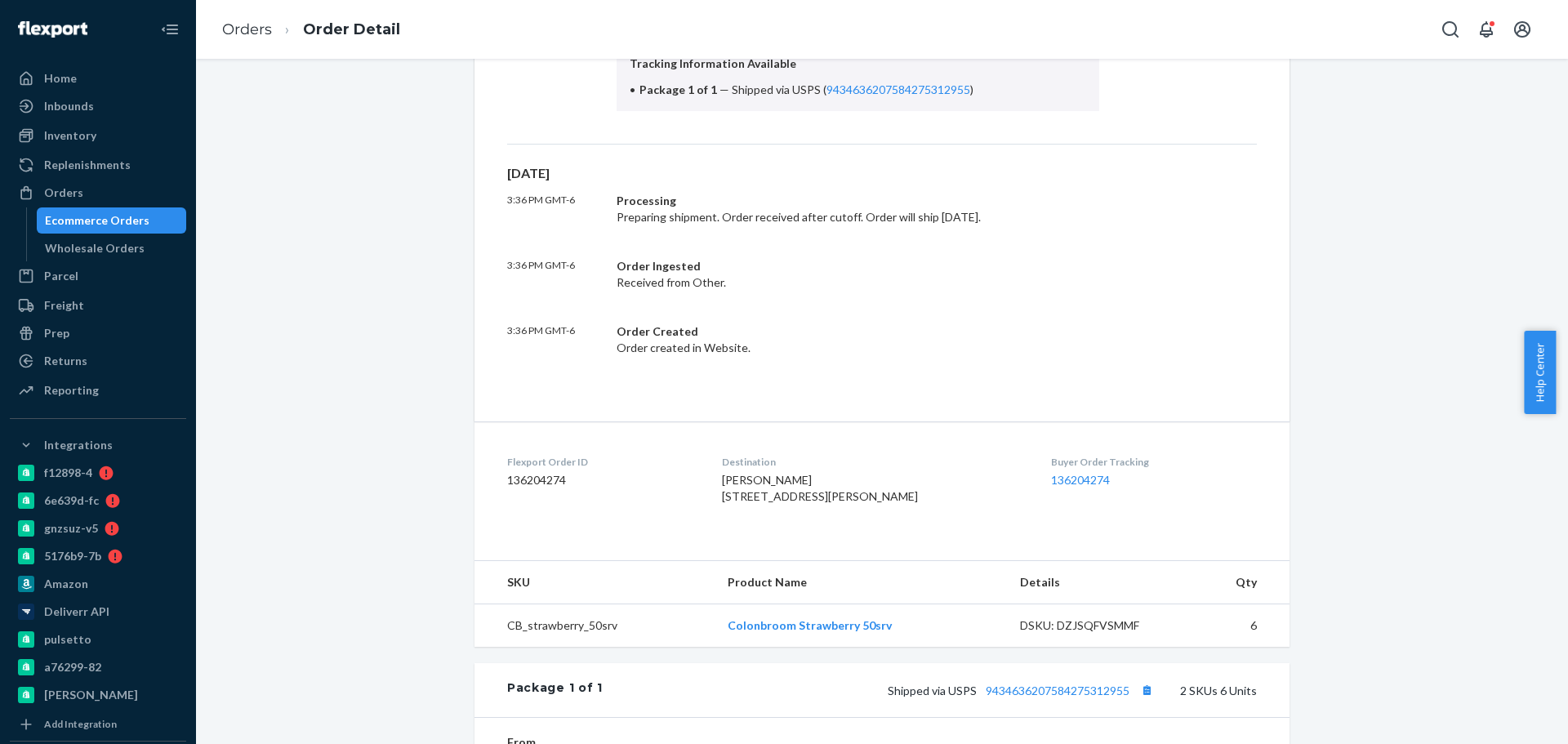
scroll to position [571, 0]
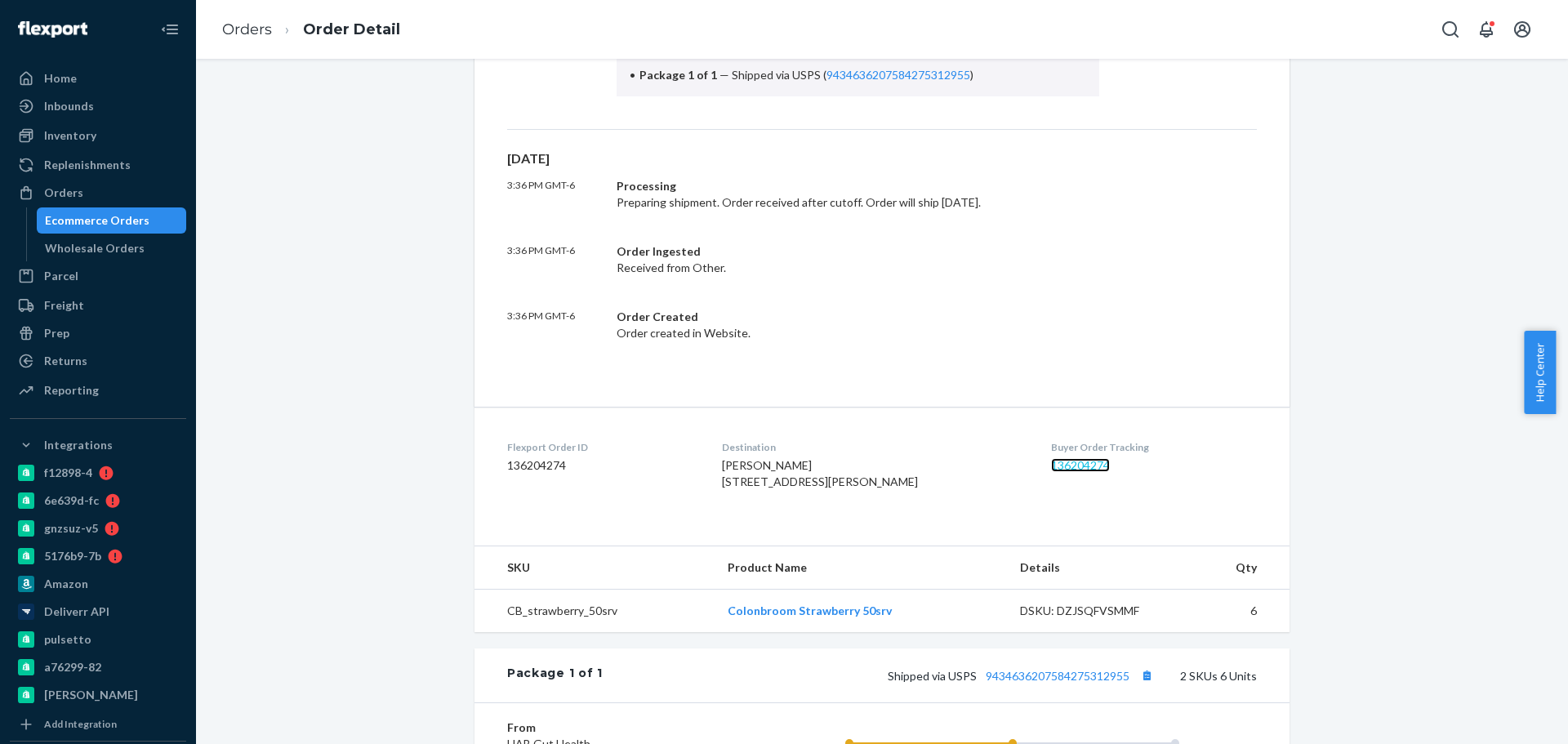
click at [1051, 459] on link "136204274" at bounding box center [1080, 465] width 59 height 14
